Goal: Navigation & Orientation: Go to known website

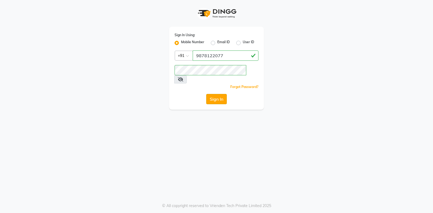
type input "9878122077"
click at [215, 94] on button "Sign In" at bounding box center [216, 99] width 21 height 10
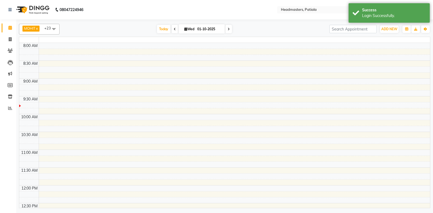
select select "en"
